Goal: Find contact information: Find contact information

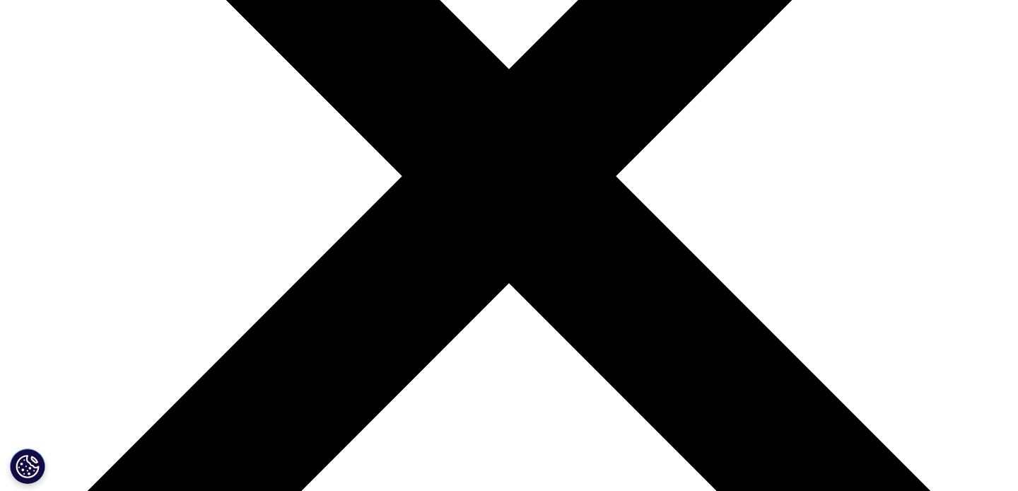
scroll to position [392, 0]
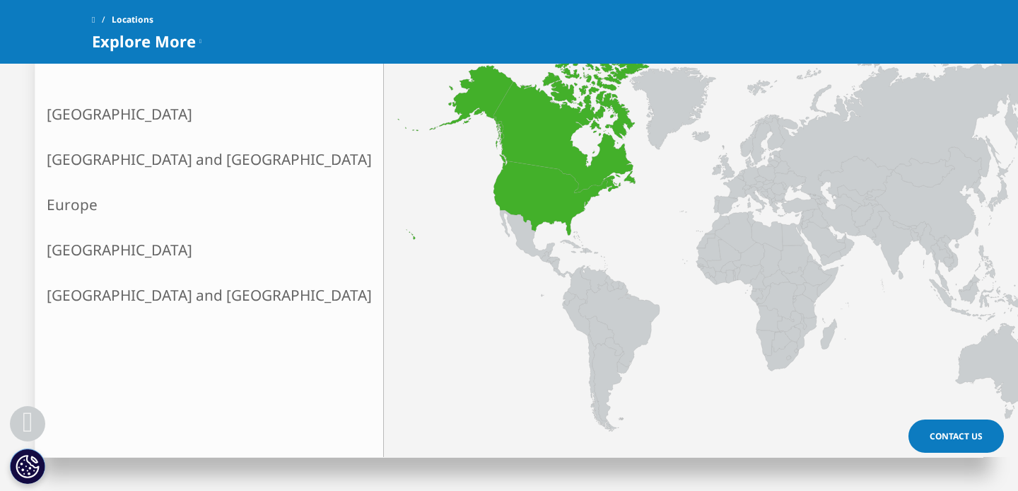
click at [156, 105] on link "North America" at bounding box center [209, 113] width 348 height 45
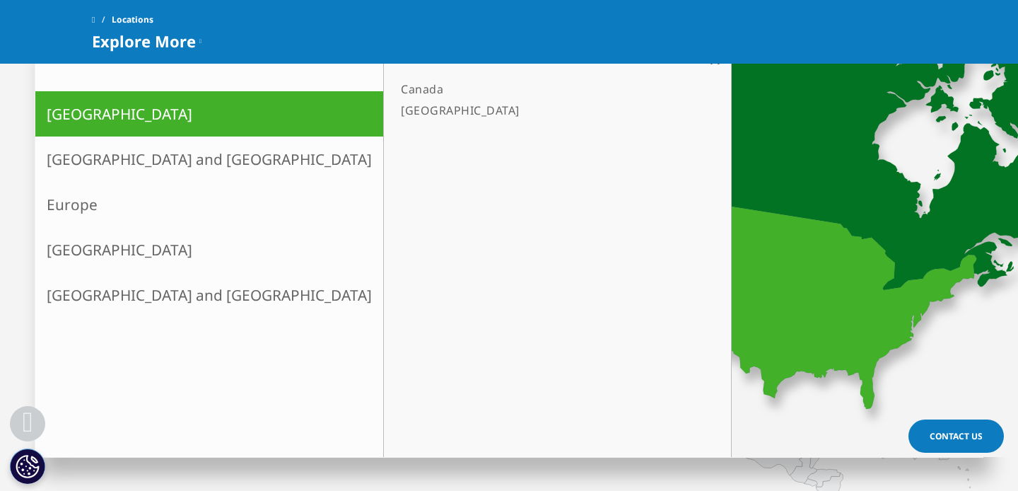
click at [395, 81] on link "Canada" at bounding box center [550, 88] width 310 height 21
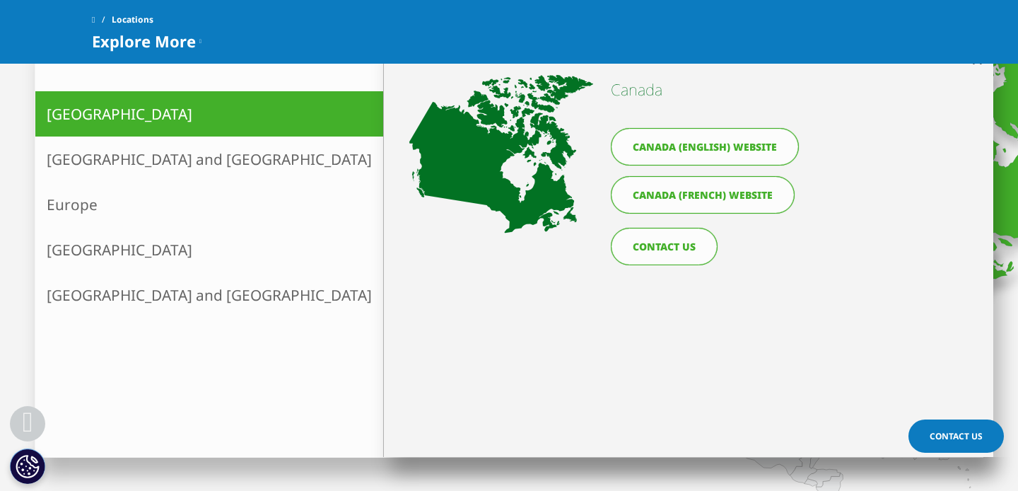
click at [700, 152] on link "Canada (English) website" at bounding box center [705, 146] width 188 height 37
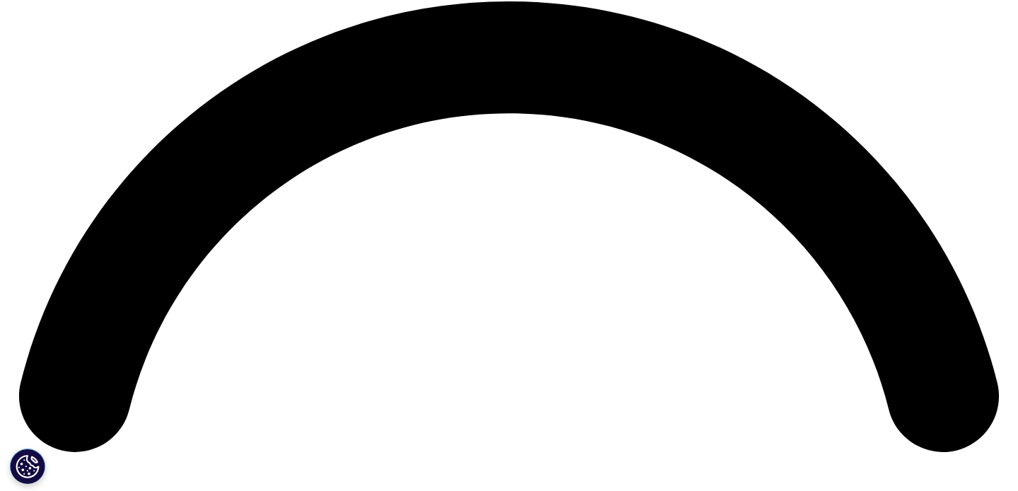
scroll to position [2026, 0]
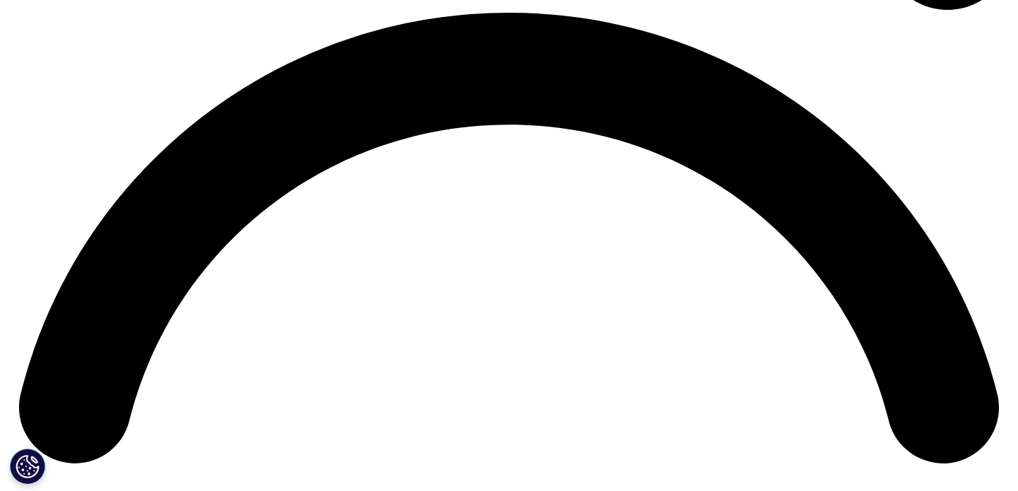
drag, startPoint x: 134, startPoint y: 249, endPoint x: 291, endPoint y: 264, distance: 157.5
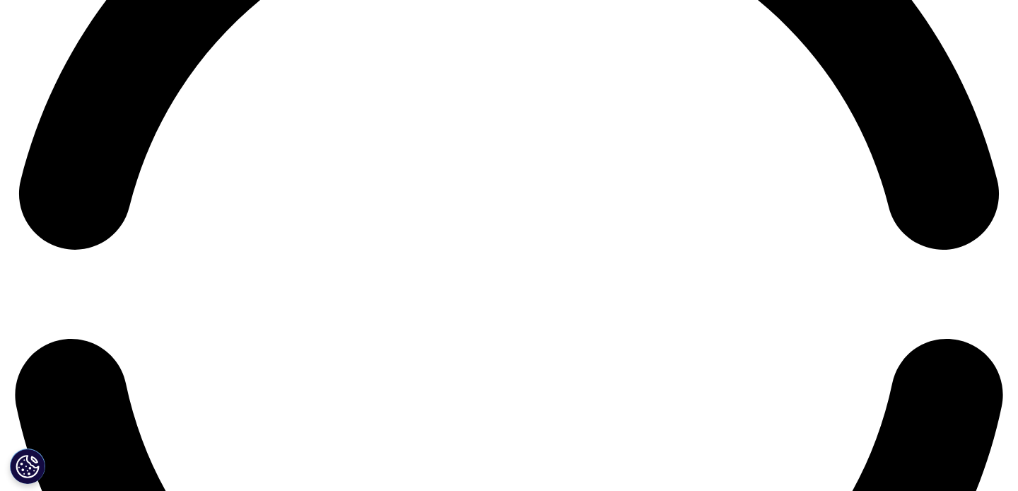
scroll to position [2162, 0]
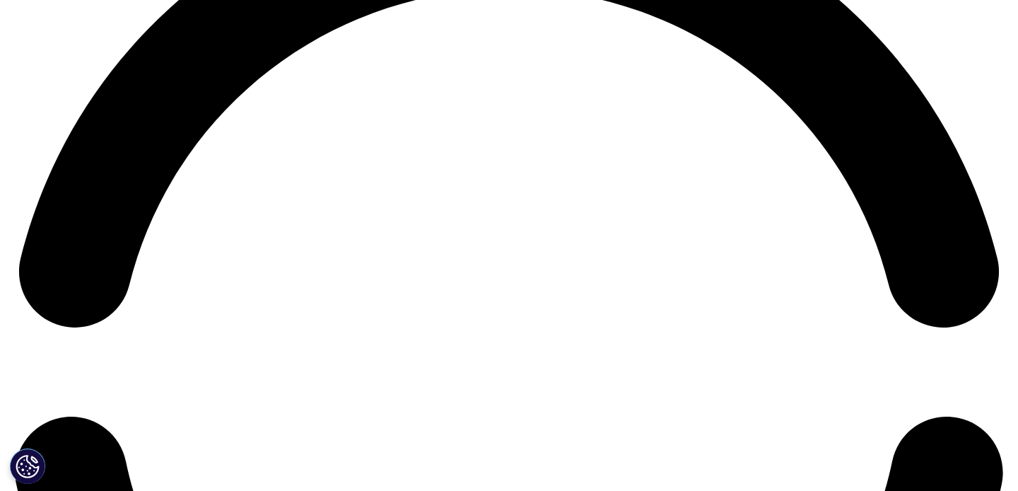
drag, startPoint x: 241, startPoint y: 259, endPoint x: 124, endPoint y: 114, distance: 186.5
drag, startPoint x: 134, startPoint y: 115, endPoint x: 291, endPoint y: 131, distance: 158.4
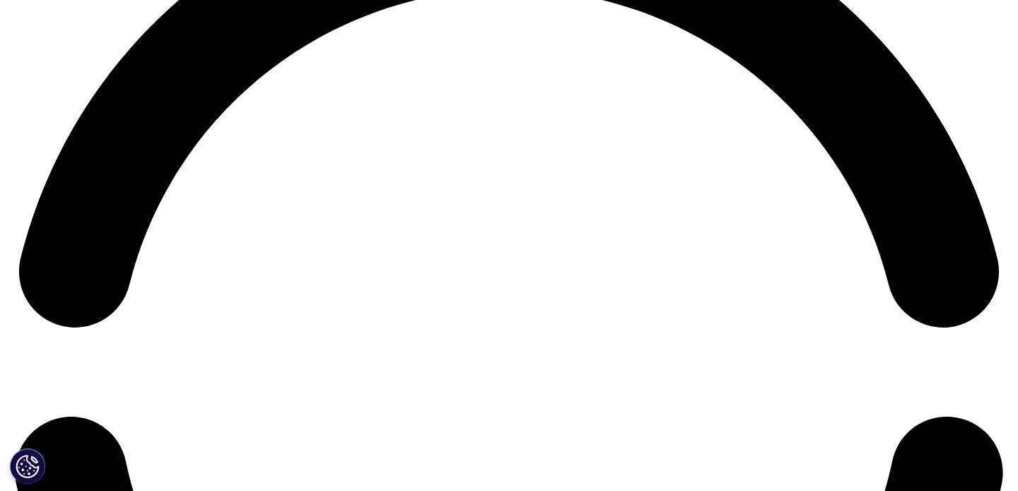
copy ul "[STREET_ADDRESS][PERSON_NAME]"
